Goal: Use online tool/utility: Utilize a website feature to perform a specific function

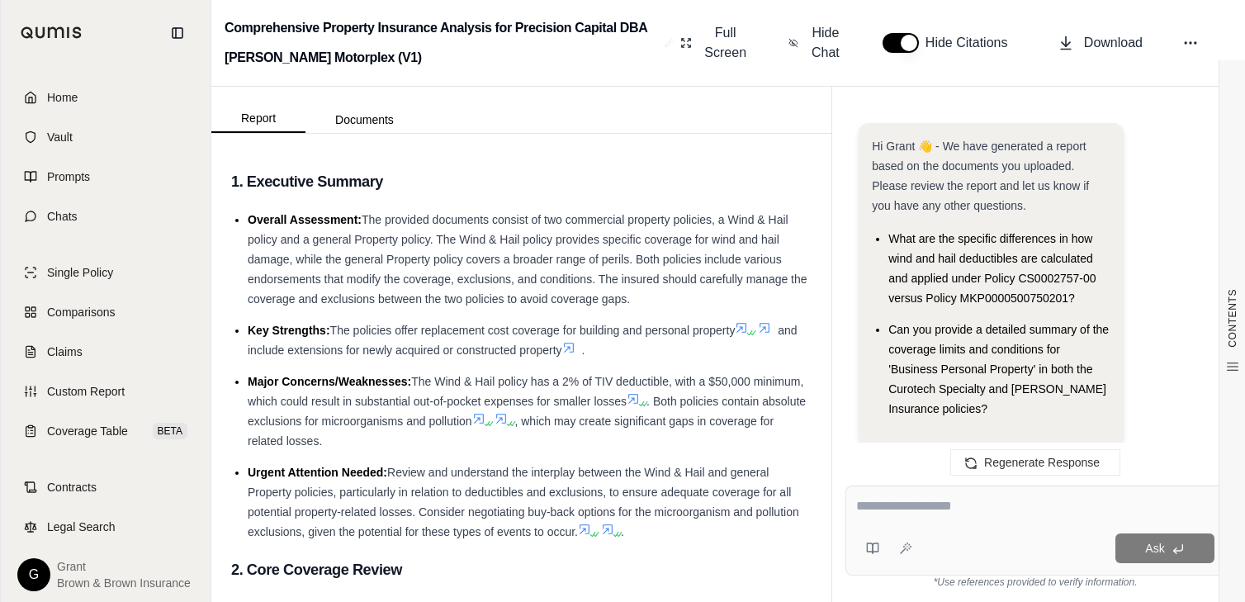
scroll to position [13623, 0]
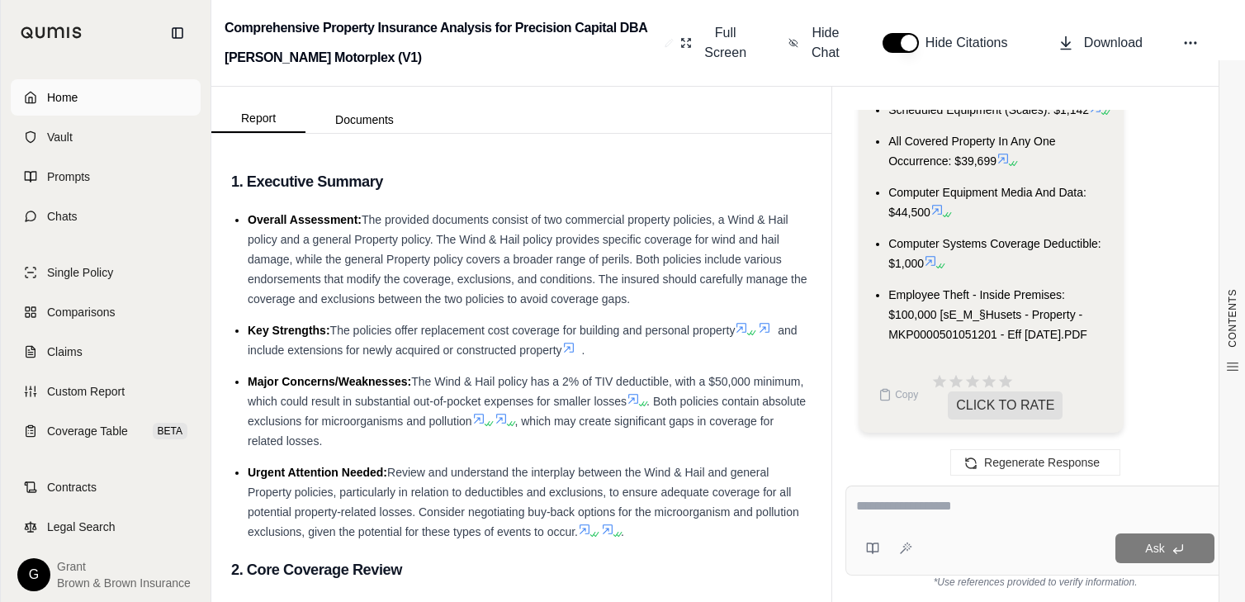
click at [89, 102] on link "Home" at bounding box center [106, 97] width 190 height 36
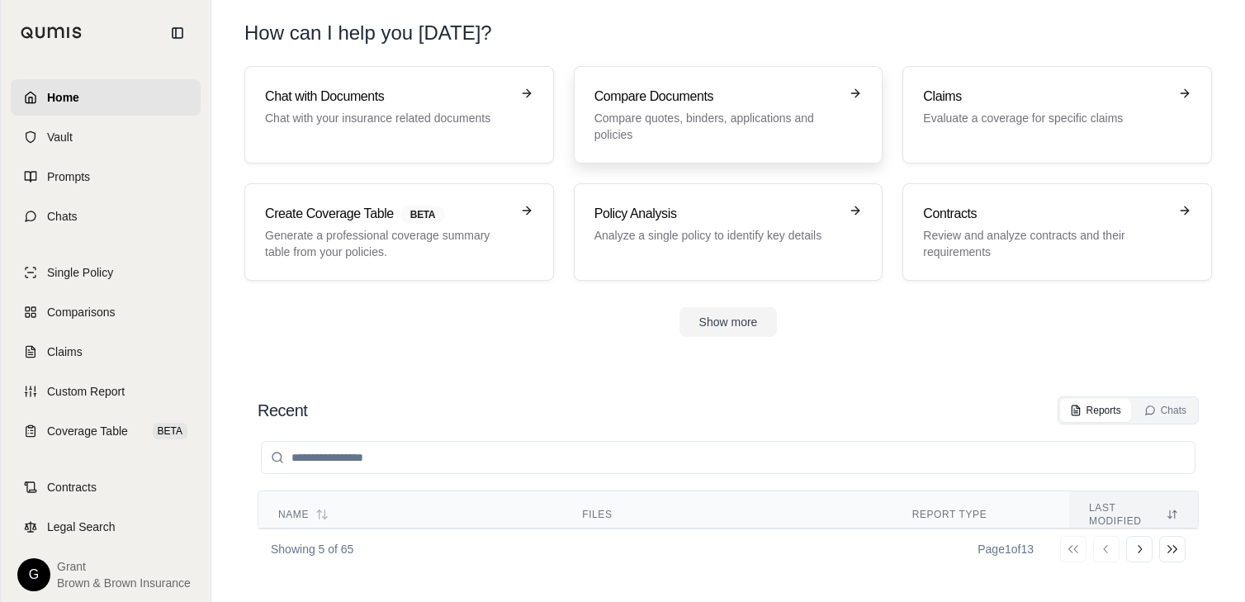
click at [686, 126] on p "Compare quotes, binders, applications and policies" at bounding box center [717, 126] width 245 height 33
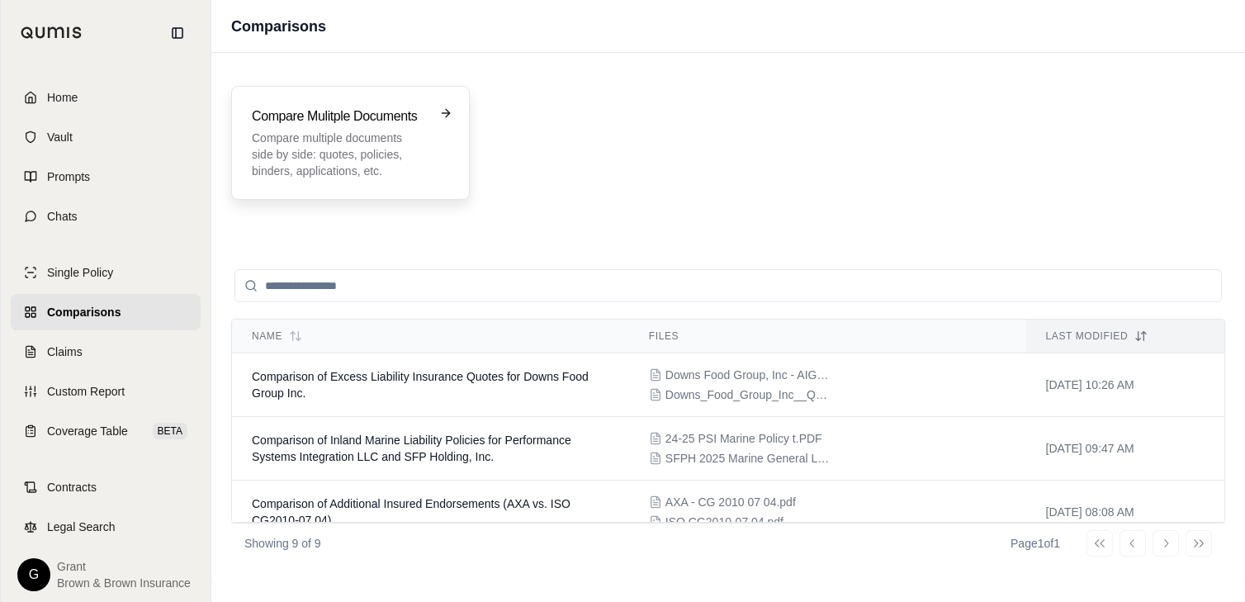
click at [303, 118] on h3 "Compare Mulitple Documents" at bounding box center [339, 117] width 174 height 20
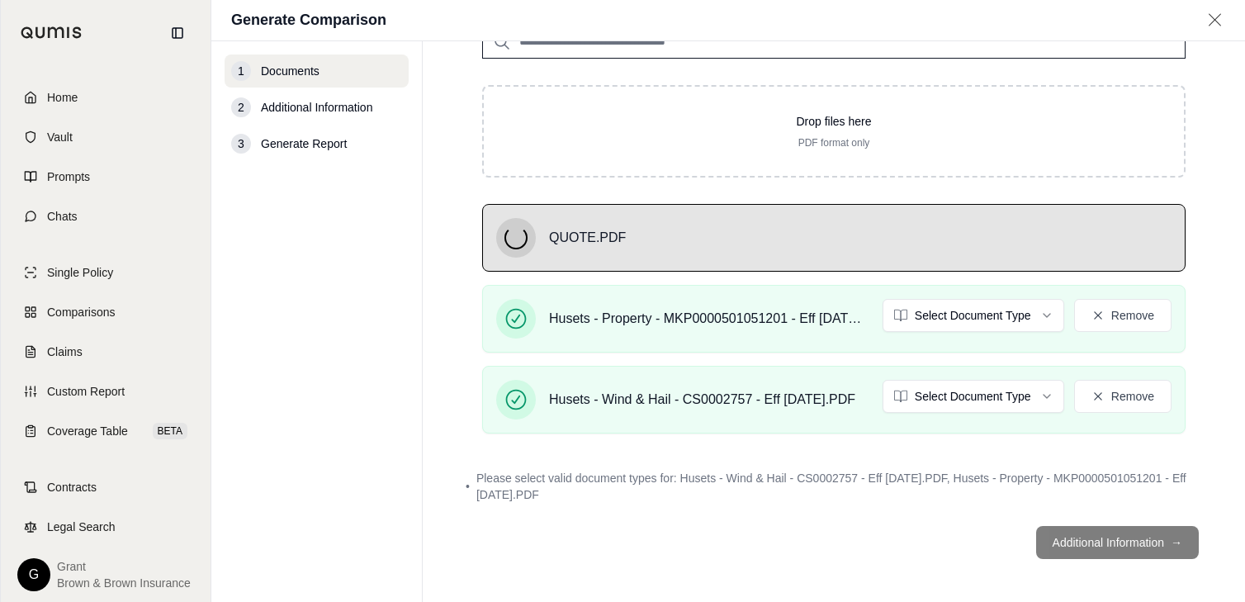
scroll to position [165, 0]
click at [941, 326] on html "Home Vault Prompts Chats Single Policy Comparisons Claims Custom Report Coverag…" at bounding box center [622, 301] width 1245 height 602
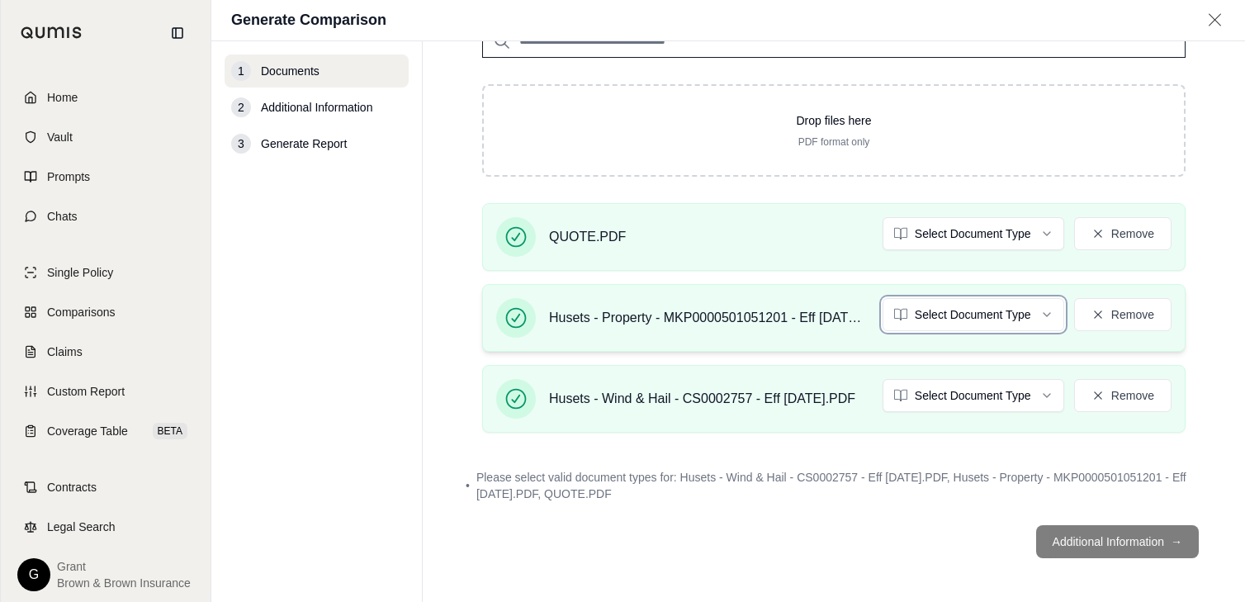
scroll to position [152, 0]
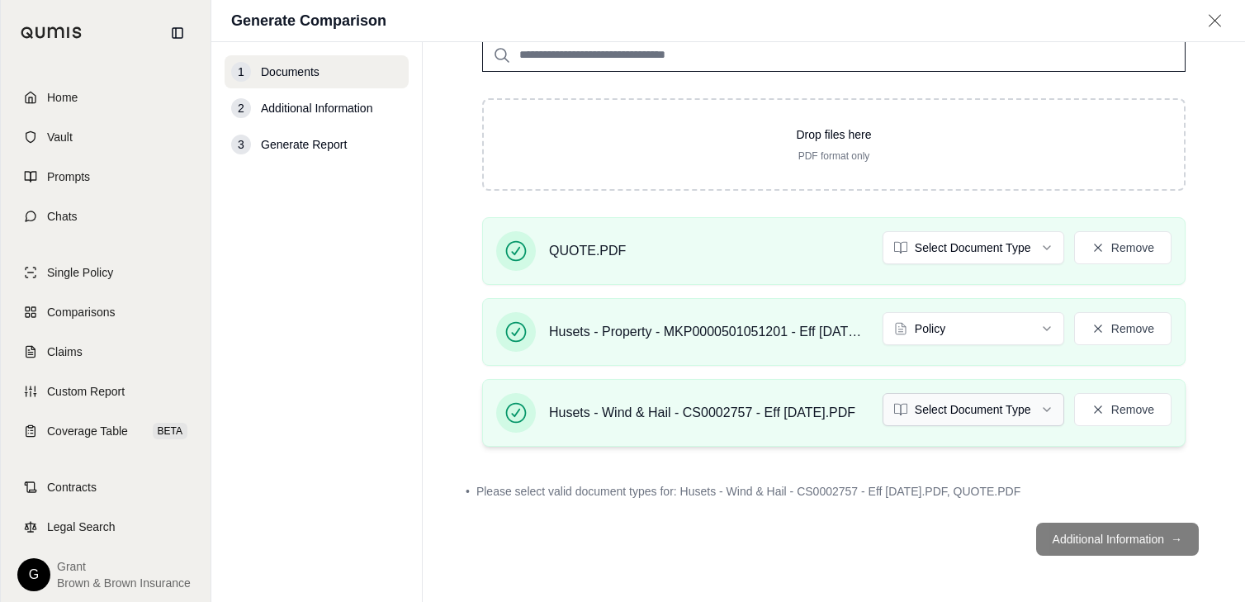
click at [943, 396] on html "Home Vault Prompts Chats Single Policy Comparisons Claims Custom Report Coverag…" at bounding box center [622, 301] width 1245 height 602
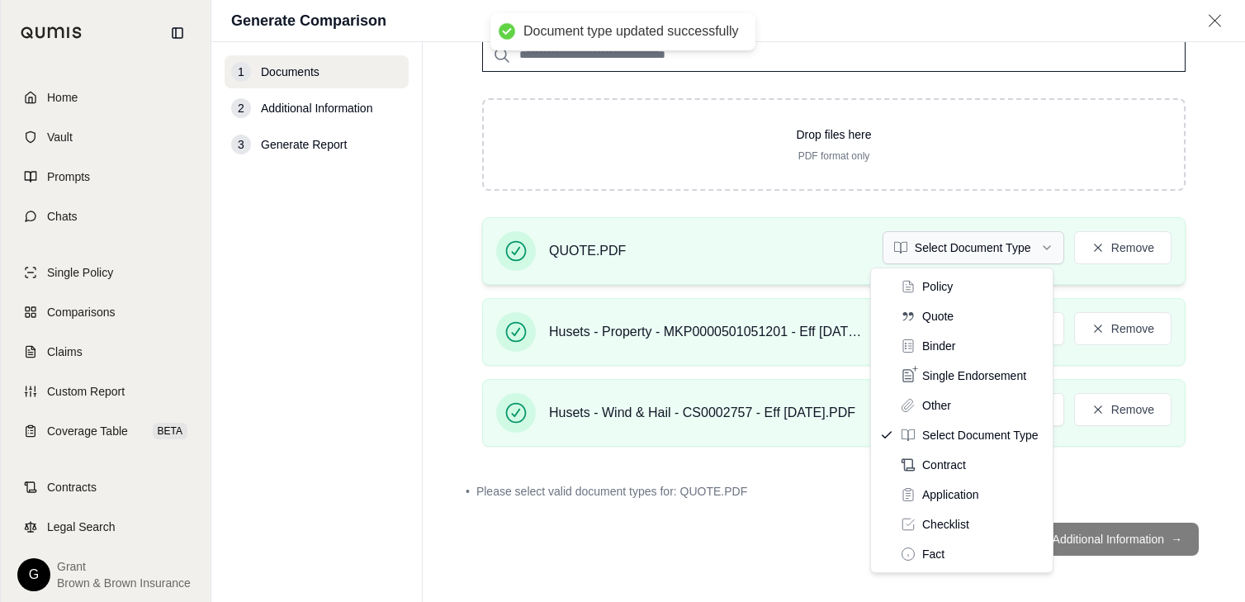
click at [933, 241] on html "Document type updated successfully Home Vault Prompts Chats Single Policy Compa…" at bounding box center [622, 301] width 1245 height 602
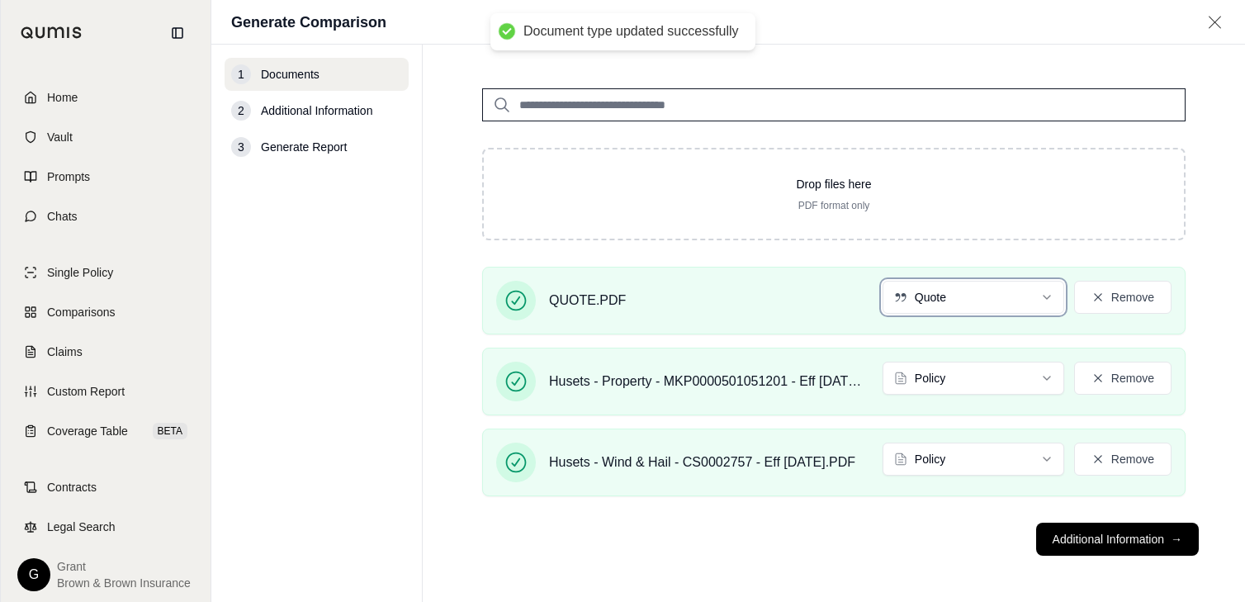
scroll to position [105, 0]
click at [1075, 538] on button "Additional Information →" at bounding box center [1118, 539] width 163 height 33
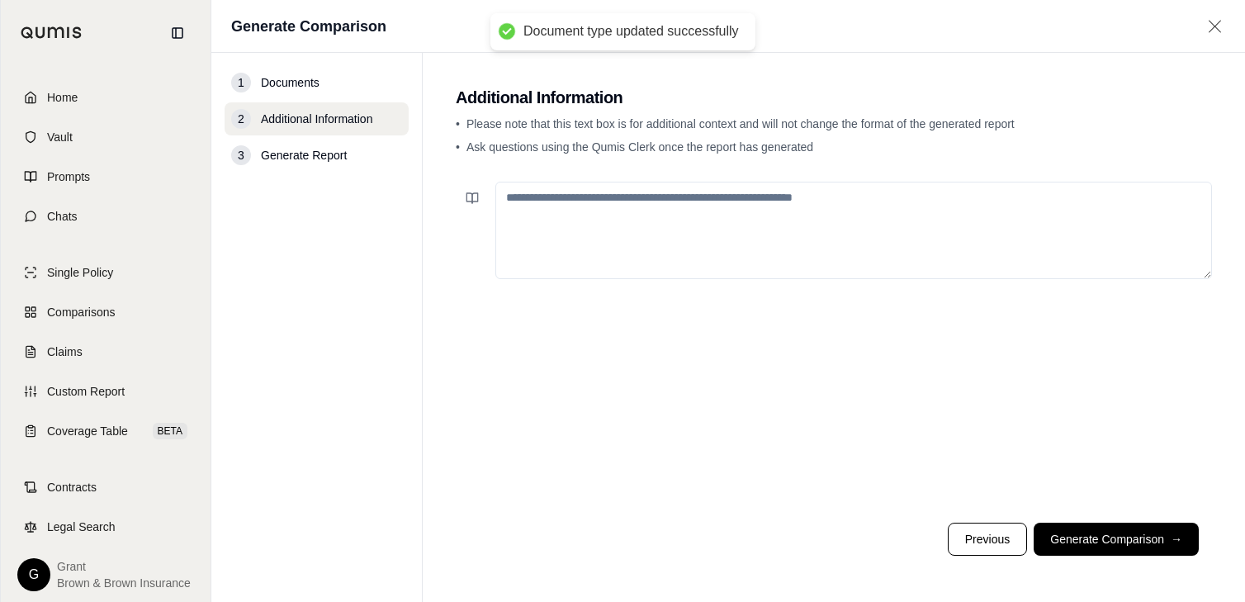
click at [776, 240] on textarea at bounding box center [854, 230] width 717 height 97
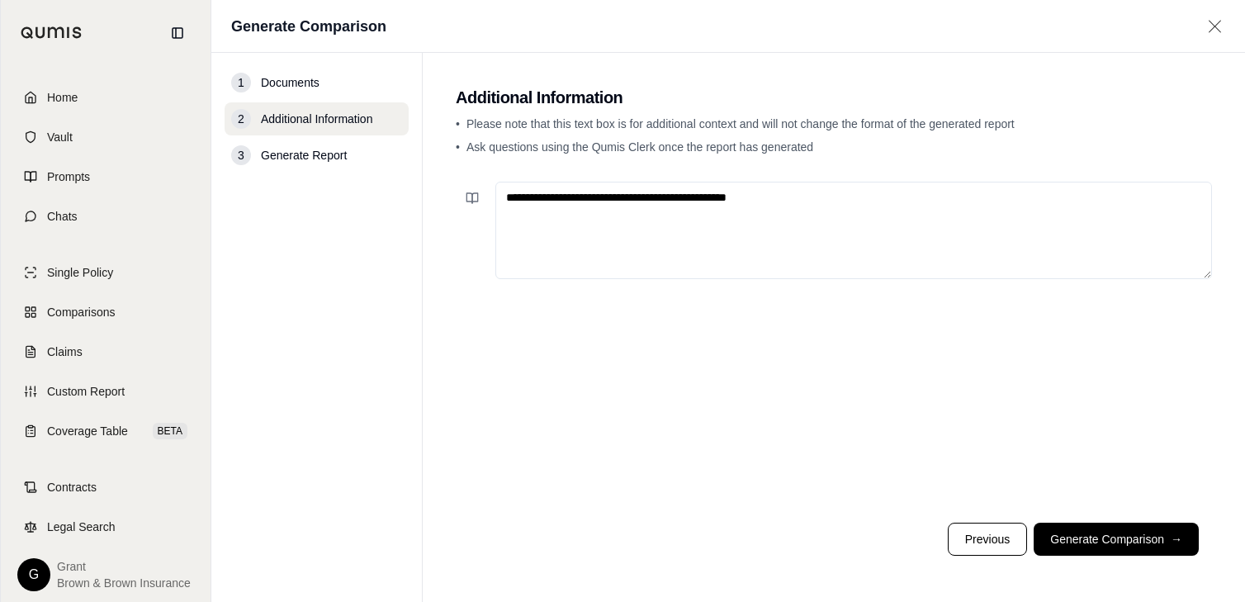
type textarea "**********"
click at [1071, 522] on footer "Previous Generate Comparison →" at bounding box center [834, 539] width 757 height 59
click at [1071, 525] on button "Generate Comparison →" at bounding box center [1116, 539] width 165 height 33
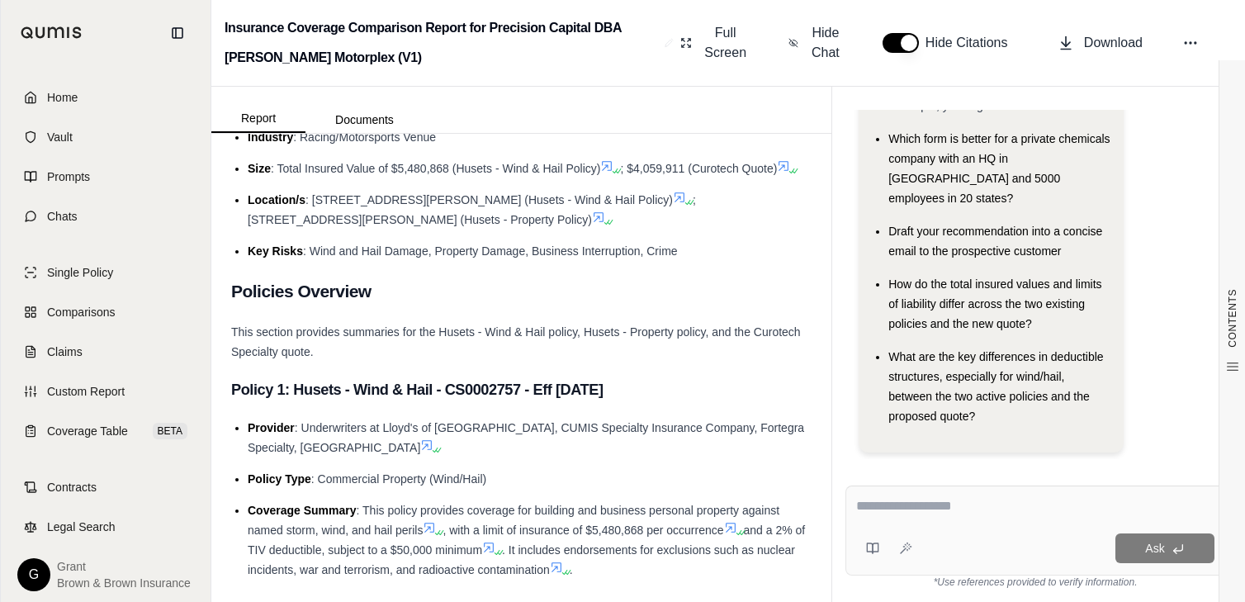
scroll to position [330, 0]
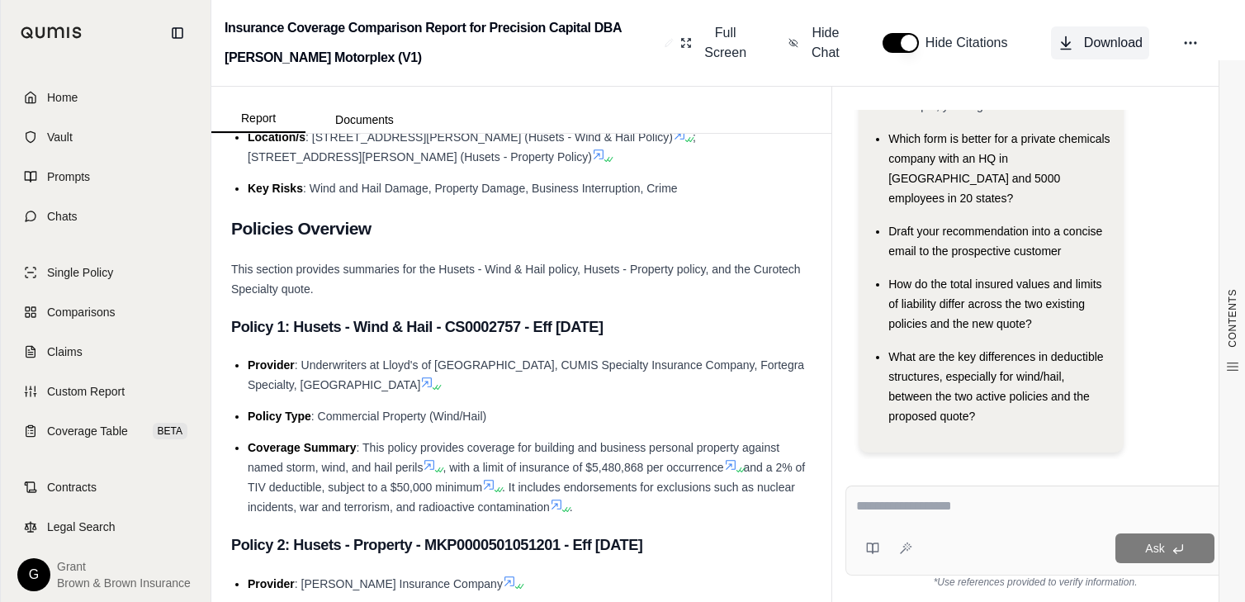
click at [1075, 32] on button "Download" at bounding box center [1100, 42] width 98 height 33
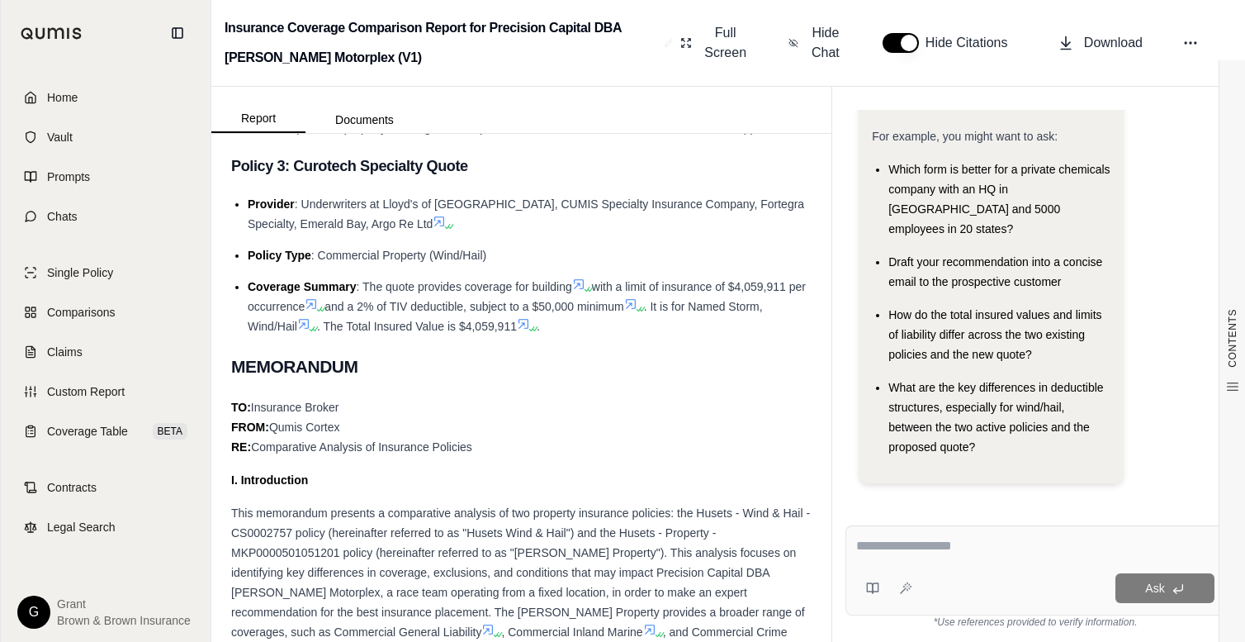
scroll to position [93, 0]
